Goal: Communication & Community: Answer question/provide support

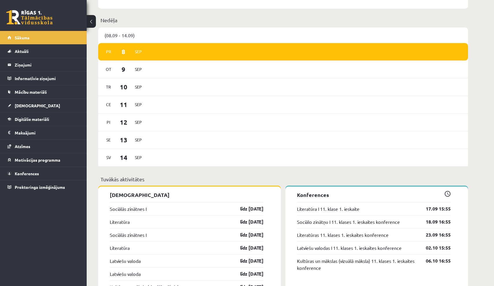
scroll to position [294, 0]
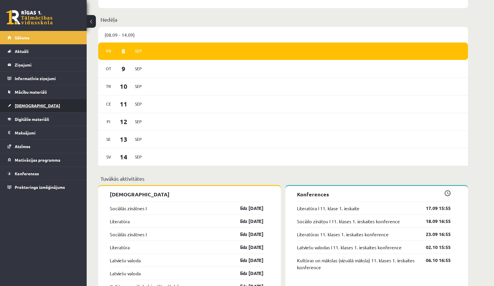
click at [54, 108] on link "[DEMOGRAPHIC_DATA]" at bounding box center [44, 105] width 72 height 13
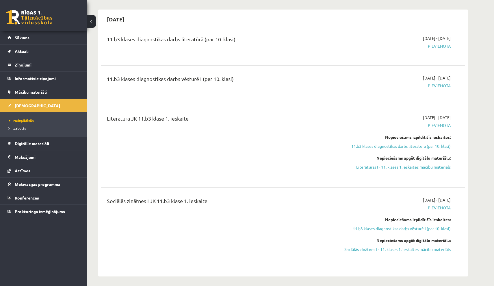
scroll to position [163, 0]
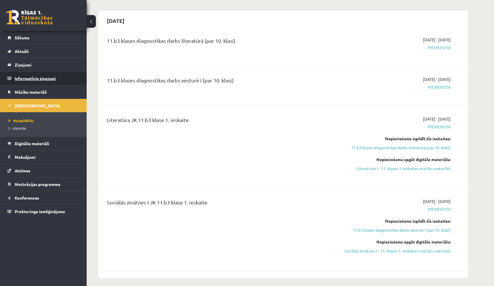
click at [57, 83] on legend "Informatīvie ziņojumi 0" at bounding box center [47, 78] width 65 height 13
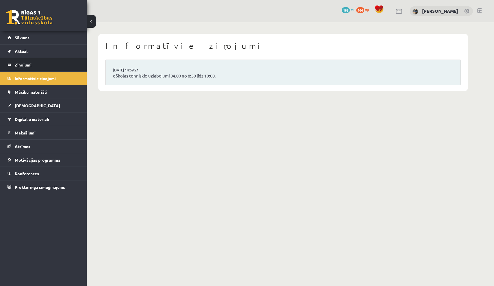
click at [65, 66] on legend "Ziņojumi 0" at bounding box center [47, 64] width 65 height 13
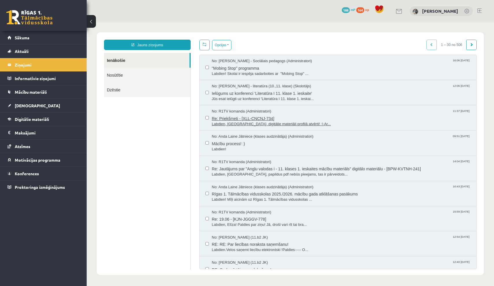
click at [239, 117] on span "Re: Priekšmeti - [XLL-CNCNJ-734]" at bounding box center [341, 117] width 259 height 7
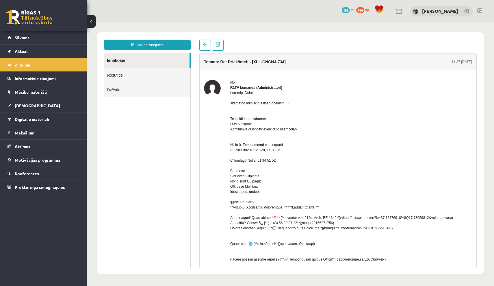
click at [249, 92] on div at bounding box center [351, 207] width 242 height 234
click at [290, 97] on div at bounding box center [351, 207] width 242 height 234
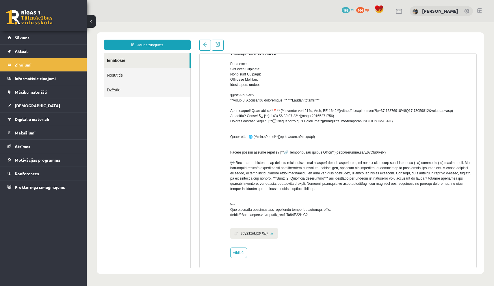
scroll to position [112, 0]
click at [241, 253] on link "Atbildēt" at bounding box center [238, 252] width 17 height 10
type input "**********"
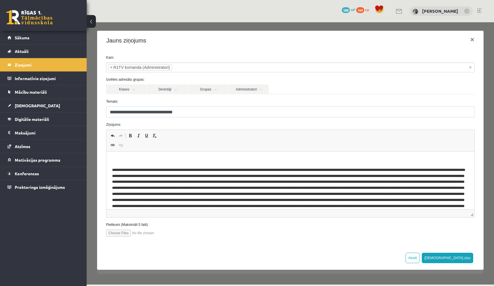
click at [249, 159] on p "Editor, wiswyg-editor-47024773897980-1757349265-89" at bounding box center [290, 160] width 357 height 6
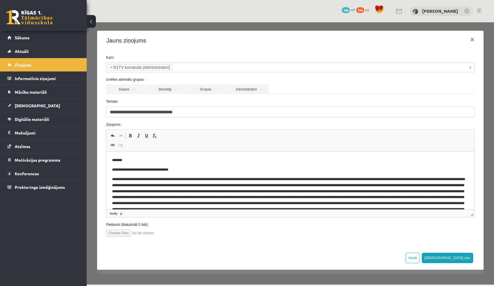
click at [228, 172] on p "**********" at bounding box center [290, 170] width 357 height 6
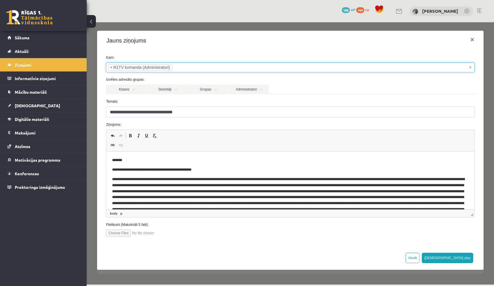
click at [211, 68] on ul "× × R1TV komanda (Administratori)" at bounding box center [290, 67] width 368 height 9
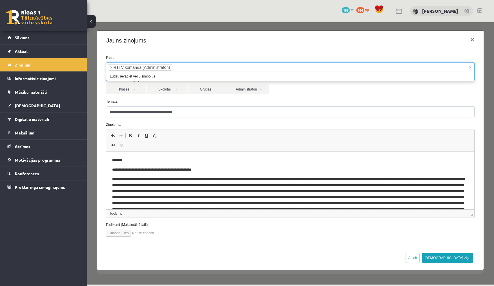
type input "**********"
click at [253, 91] on link "Administratori" at bounding box center [248, 89] width 40 height 10
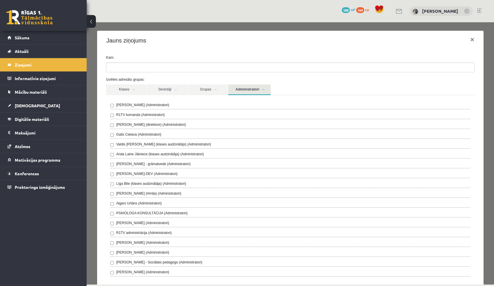
click at [149, 157] on div "Anda Laine Jātniece (klases audzinātāja) (Administratori)" at bounding box center [290, 154] width 360 height 7
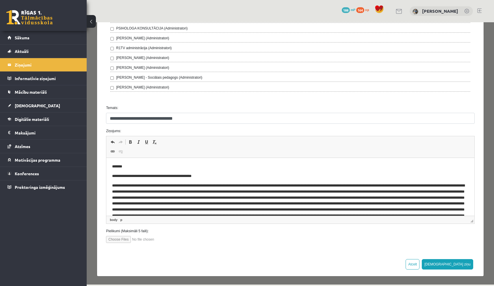
scroll to position [184, 0]
click at [462, 266] on button "Sūtīt ziņu" at bounding box center [447, 264] width 51 height 10
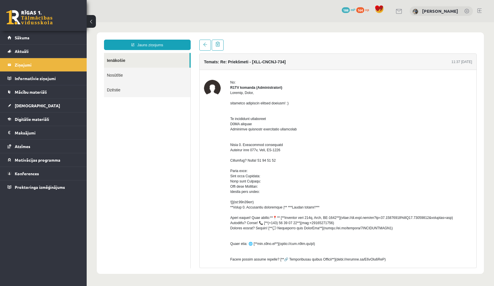
scroll to position [0, 0]
click at [65, 36] on link "Sākums" at bounding box center [44, 37] width 72 height 13
